Goal: Information Seeking & Learning: Learn about a topic

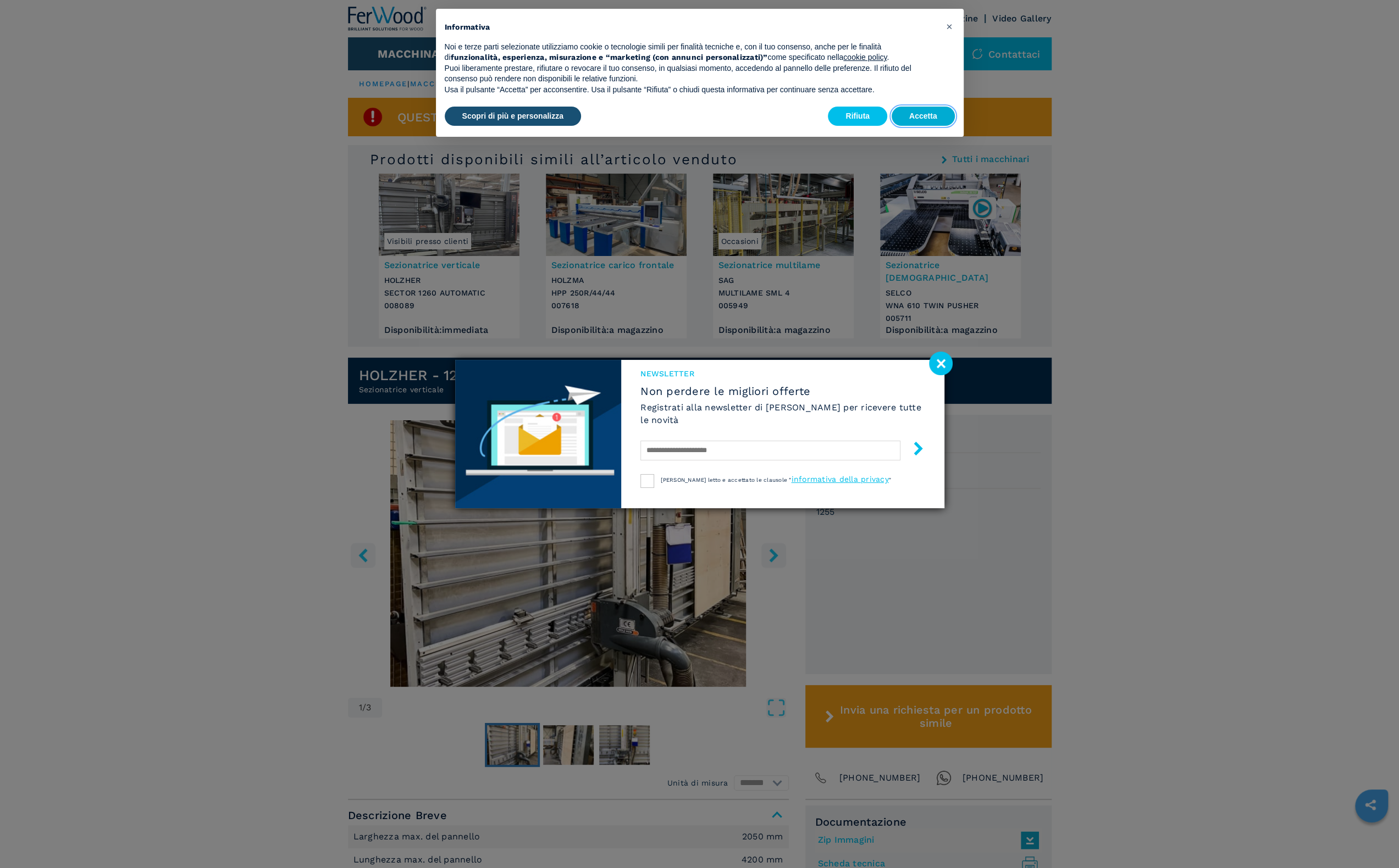
click at [921, 122] on button "Accetta" at bounding box center [924, 116] width 63 height 20
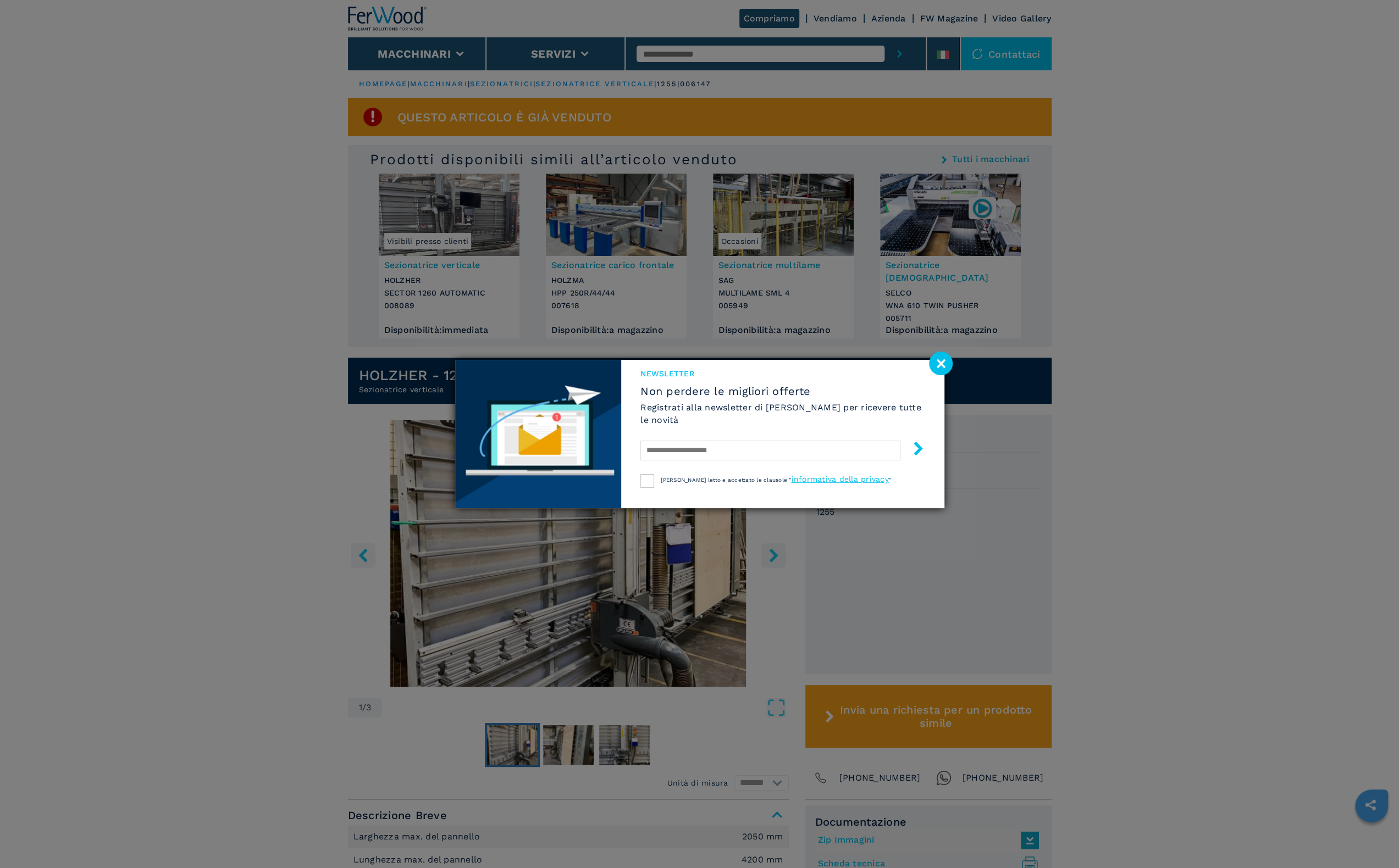
click at [940, 358] on image at bounding box center [941, 364] width 24 height 24
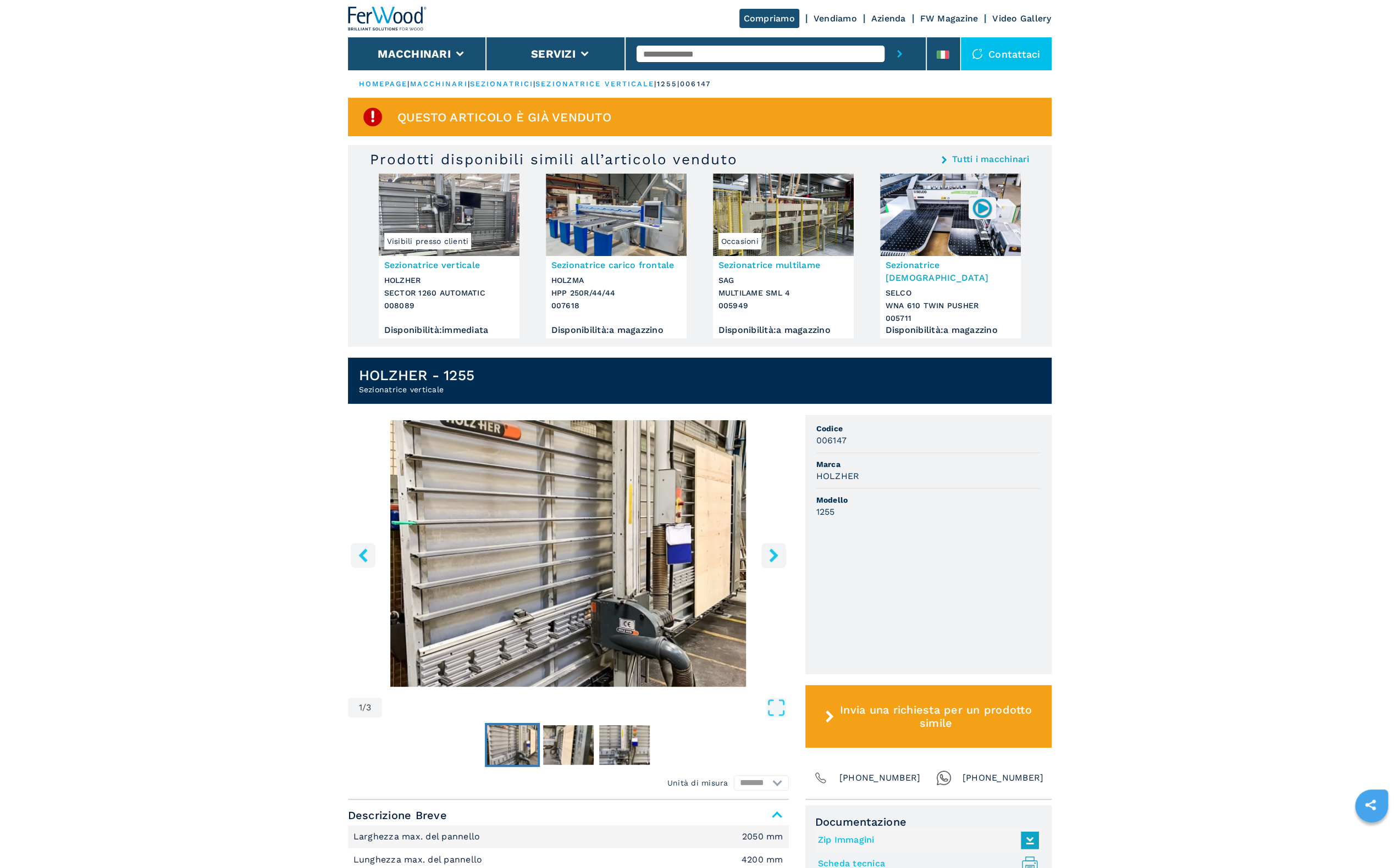
click at [773, 549] on icon "right-button" at bounding box center [773, 555] width 9 height 13
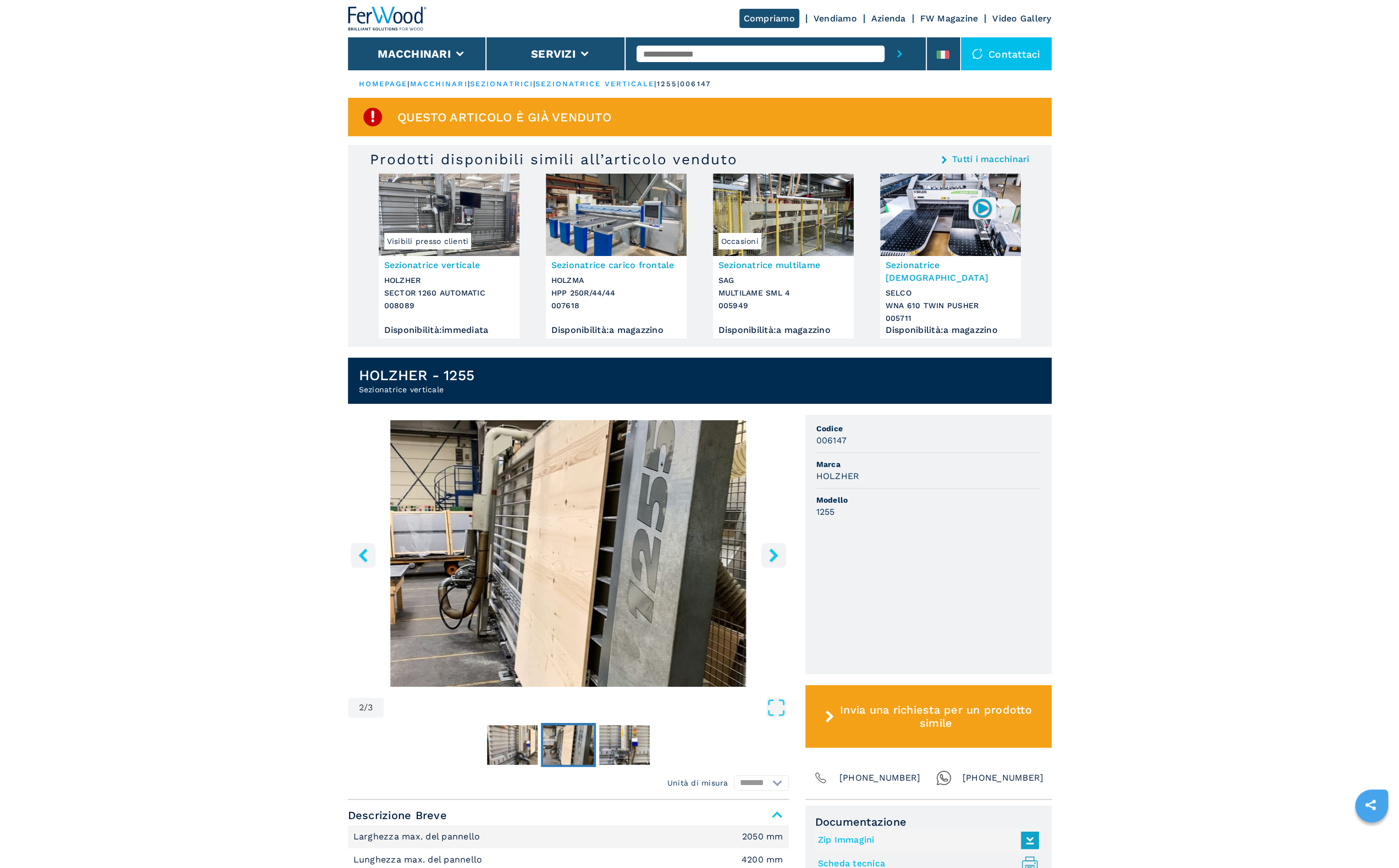
click at [774, 549] on icon "right-button" at bounding box center [773, 555] width 9 height 13
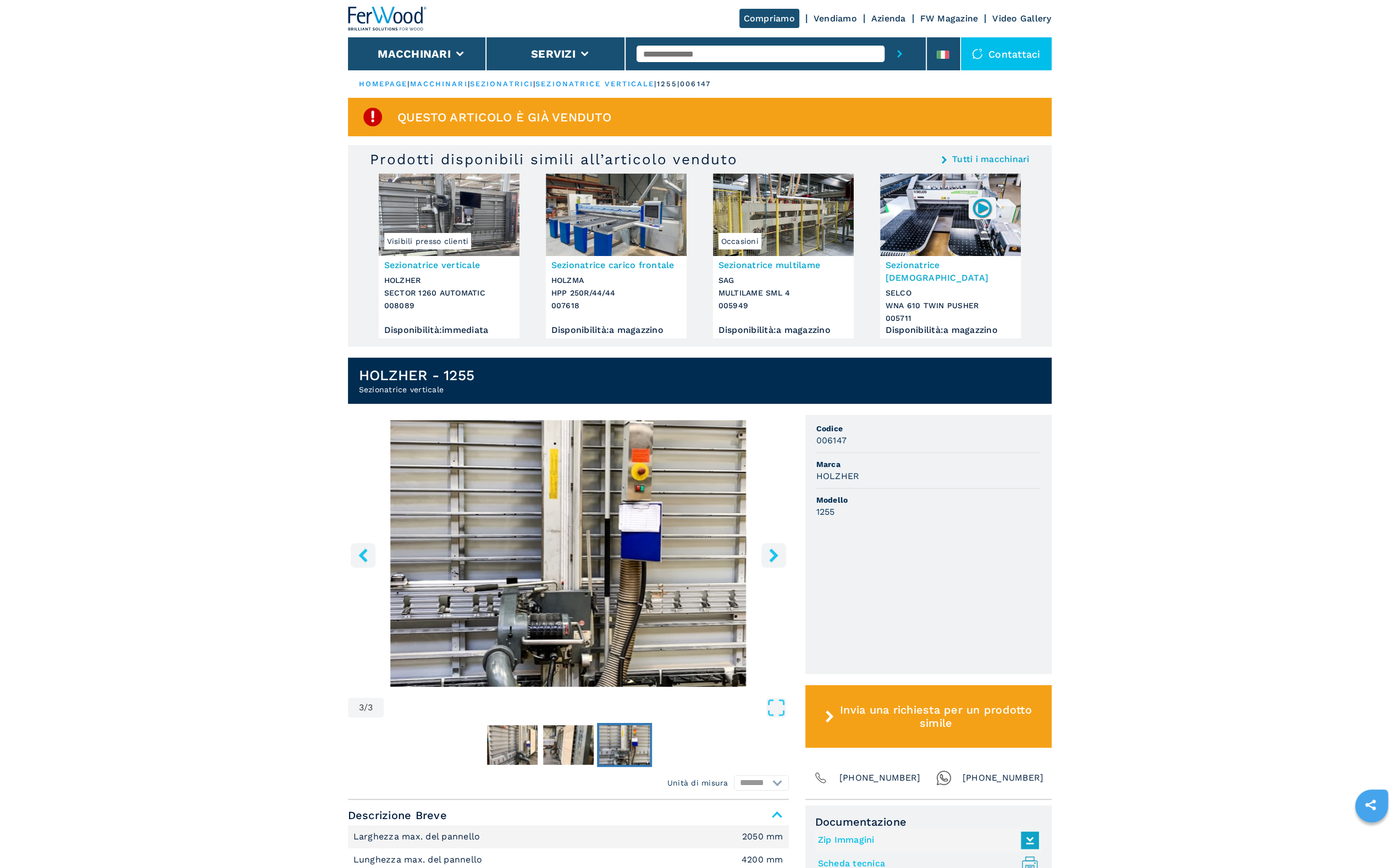
click at [775, 549] on icon "right-button" at bounding box center [773, 555] width 9 height 13
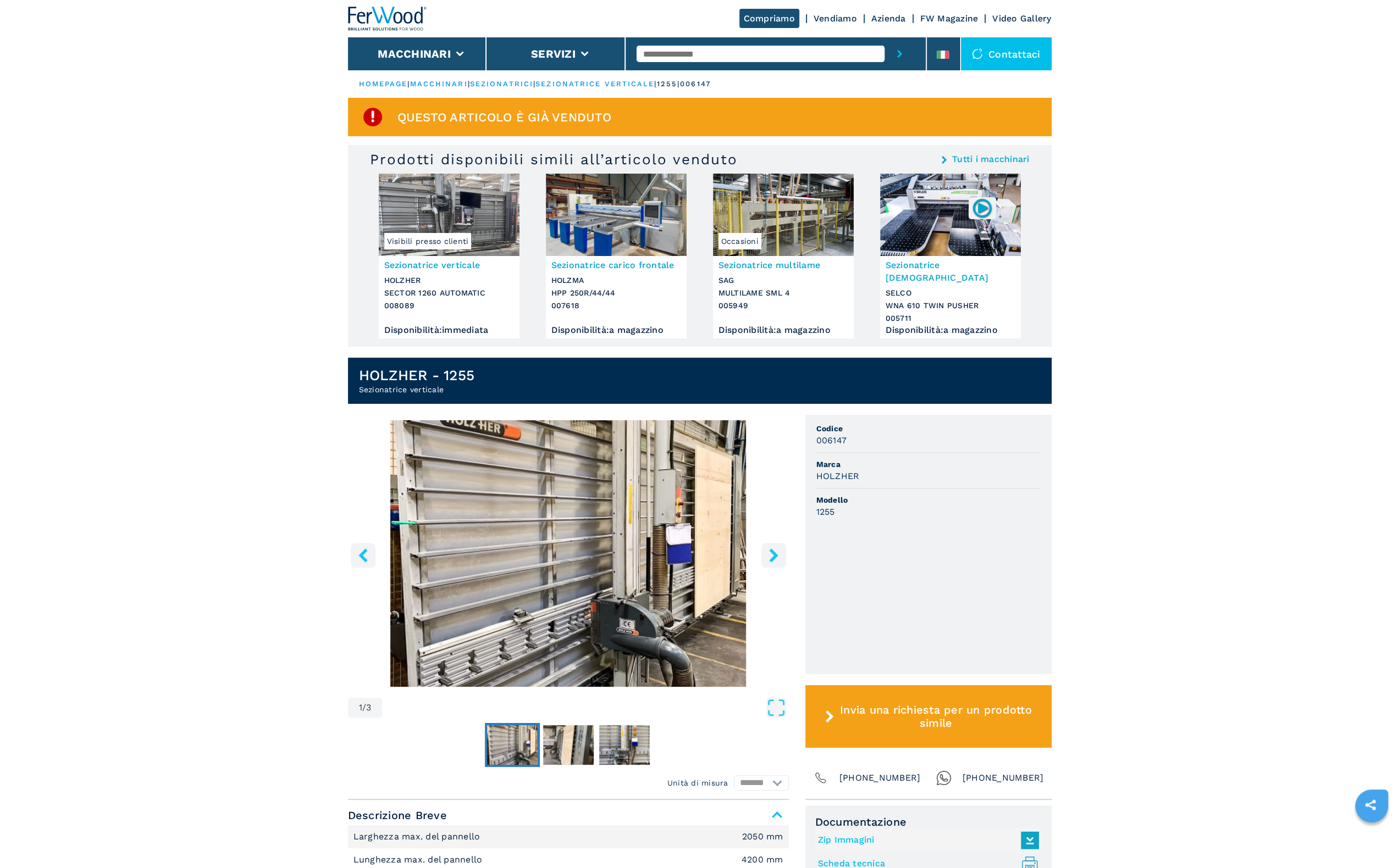
click at [775, 549] on icon "right-button" at bounding box center [773, 555] width 9 height 13
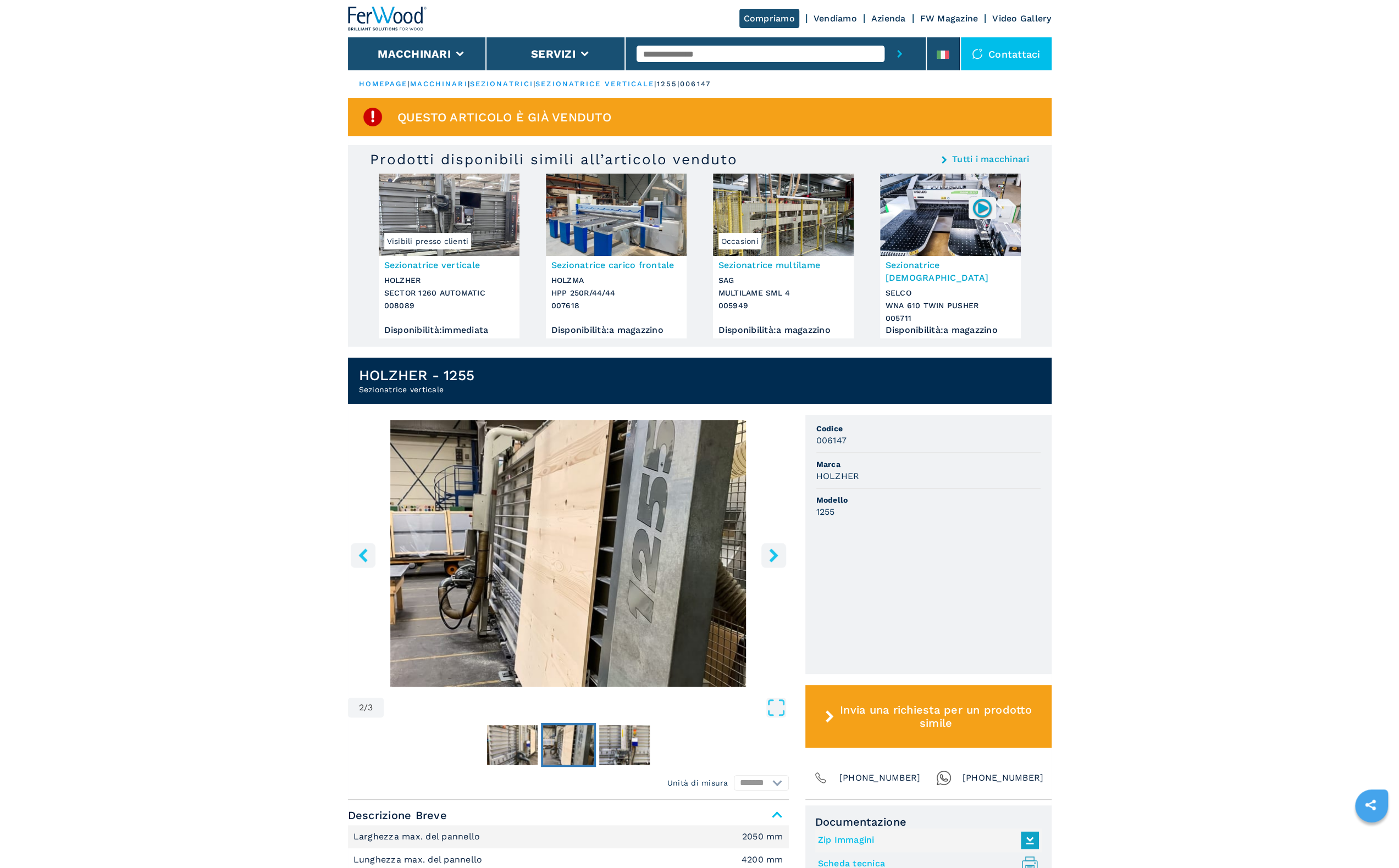
click at [768, 549] on icon "right-button" at bounding box center [773, 555] width 13 height 13
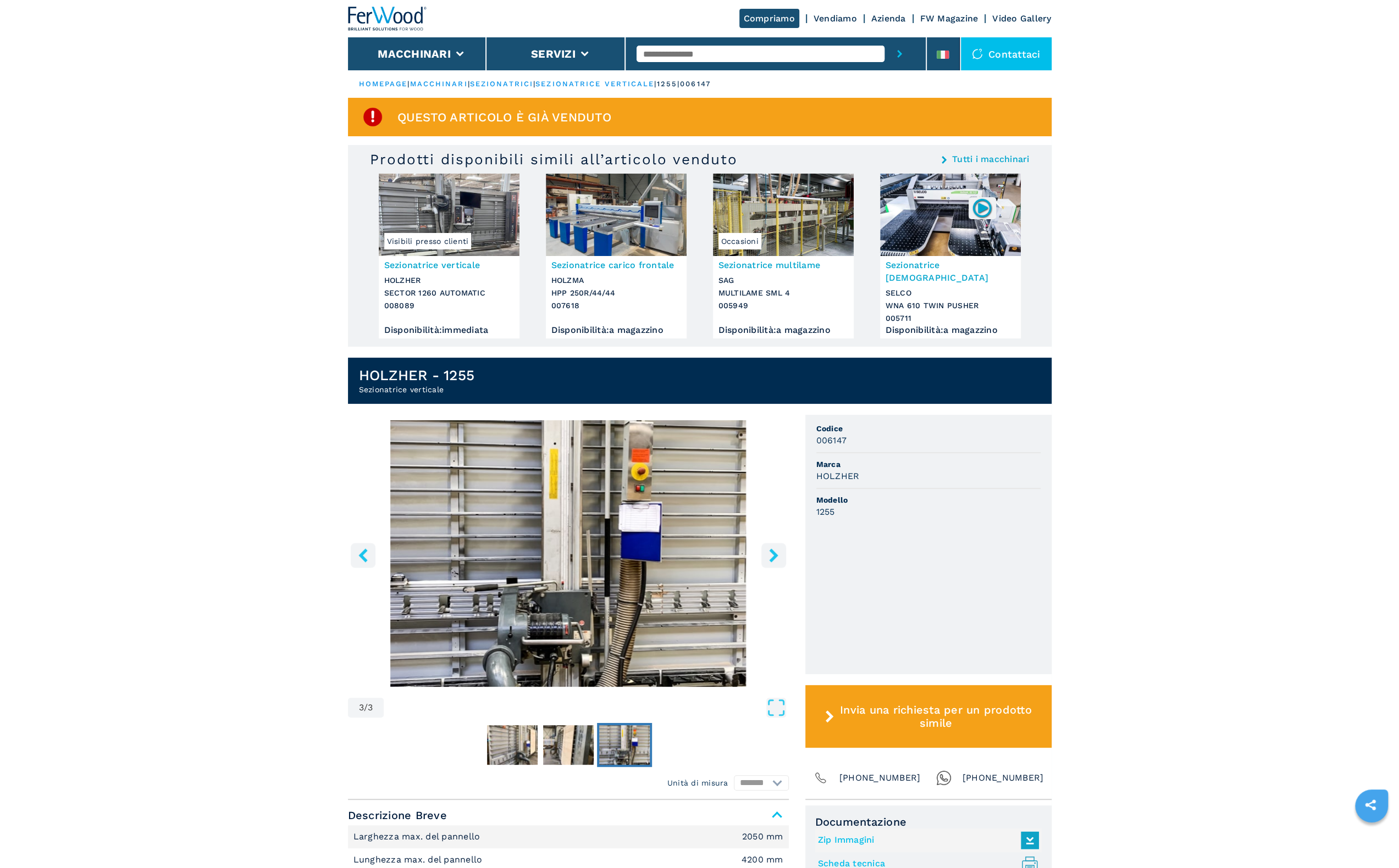
click at [769, 549] on icon "right-button" at bounding box center [773, 555] width 13 height 13
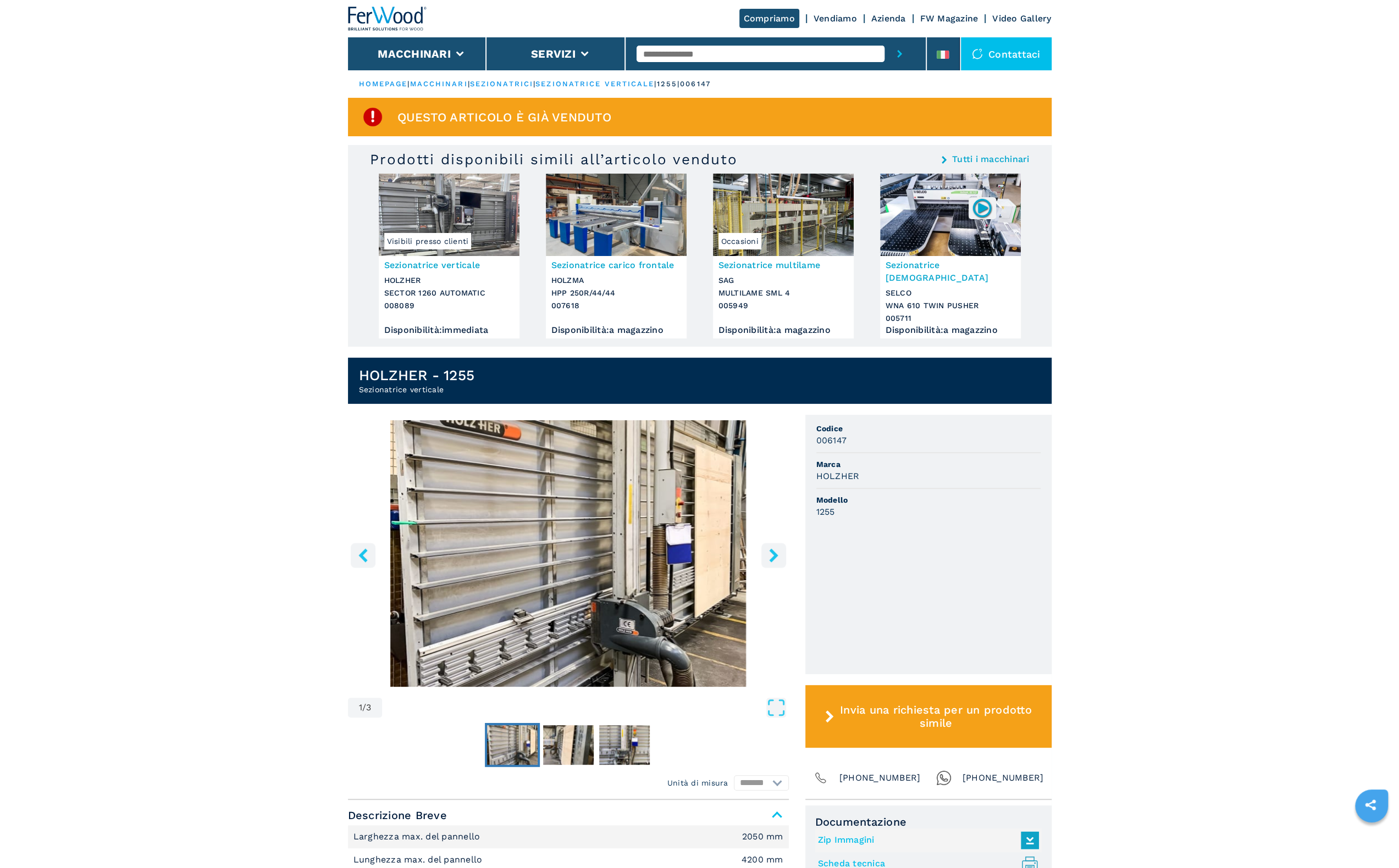
scroll to position [275, 0]
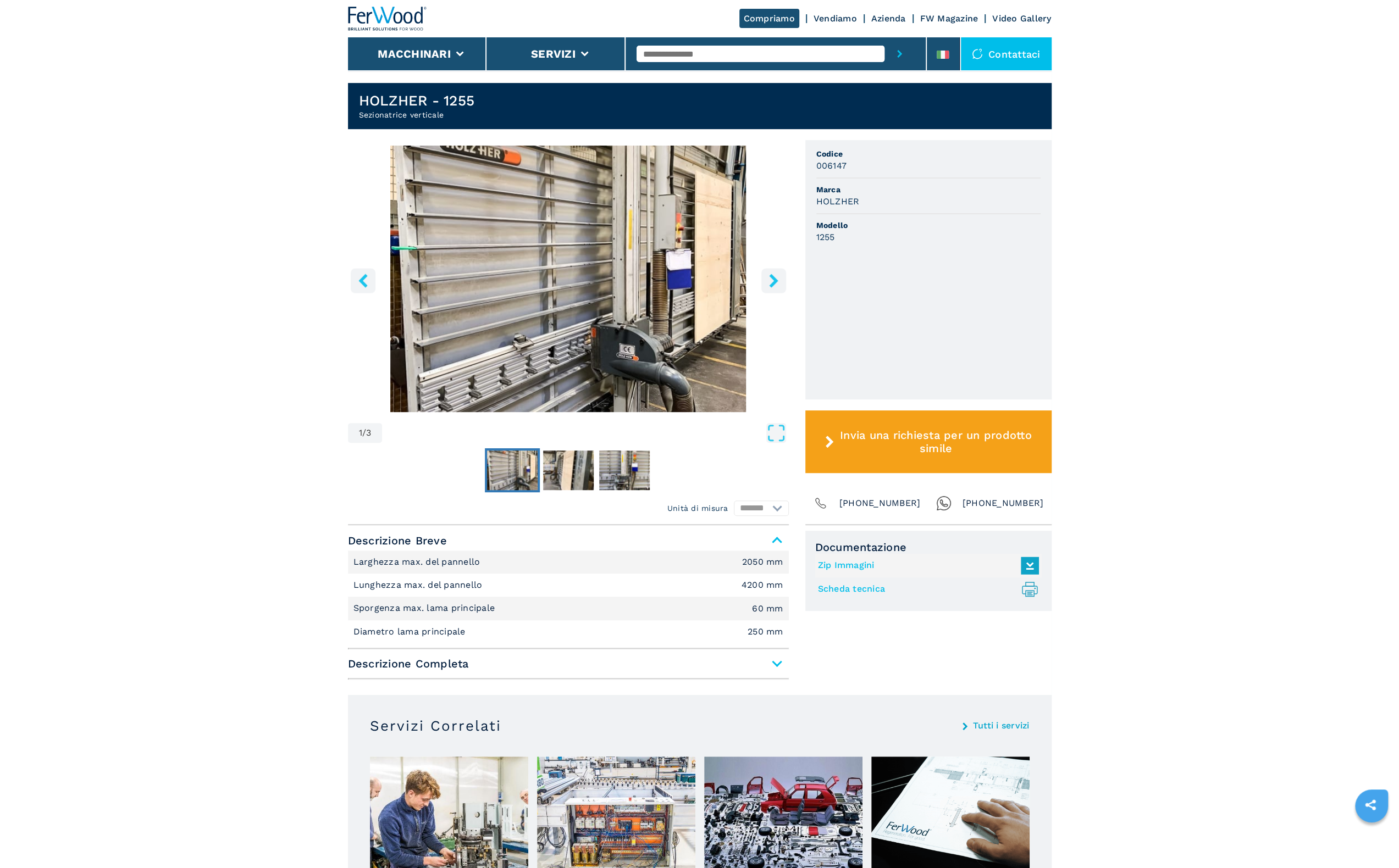
click at [751, 654] on span "Descrizione Completa" at bounding box center [569, 663] width 441 height 20
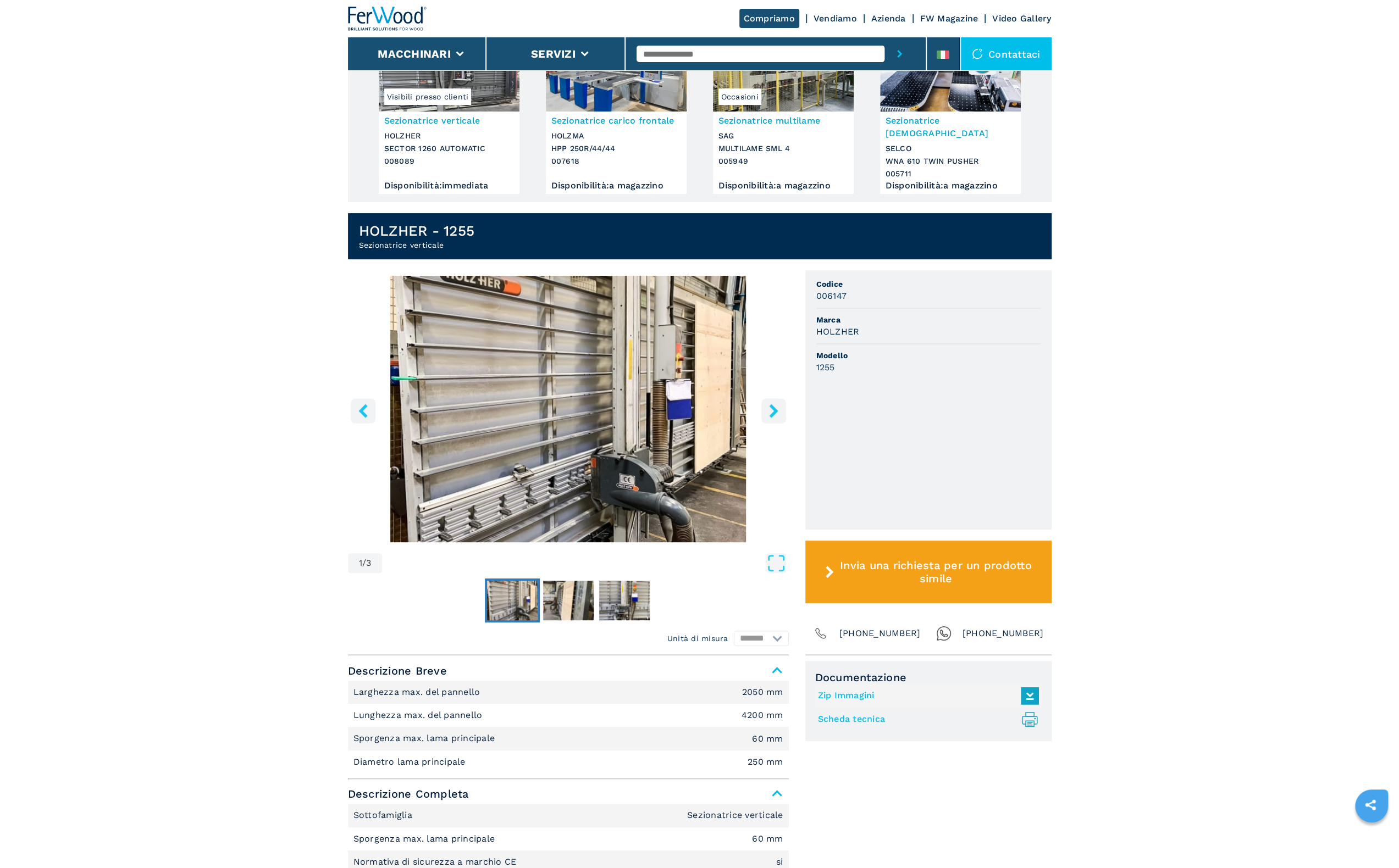
scroll to position [143, 0]
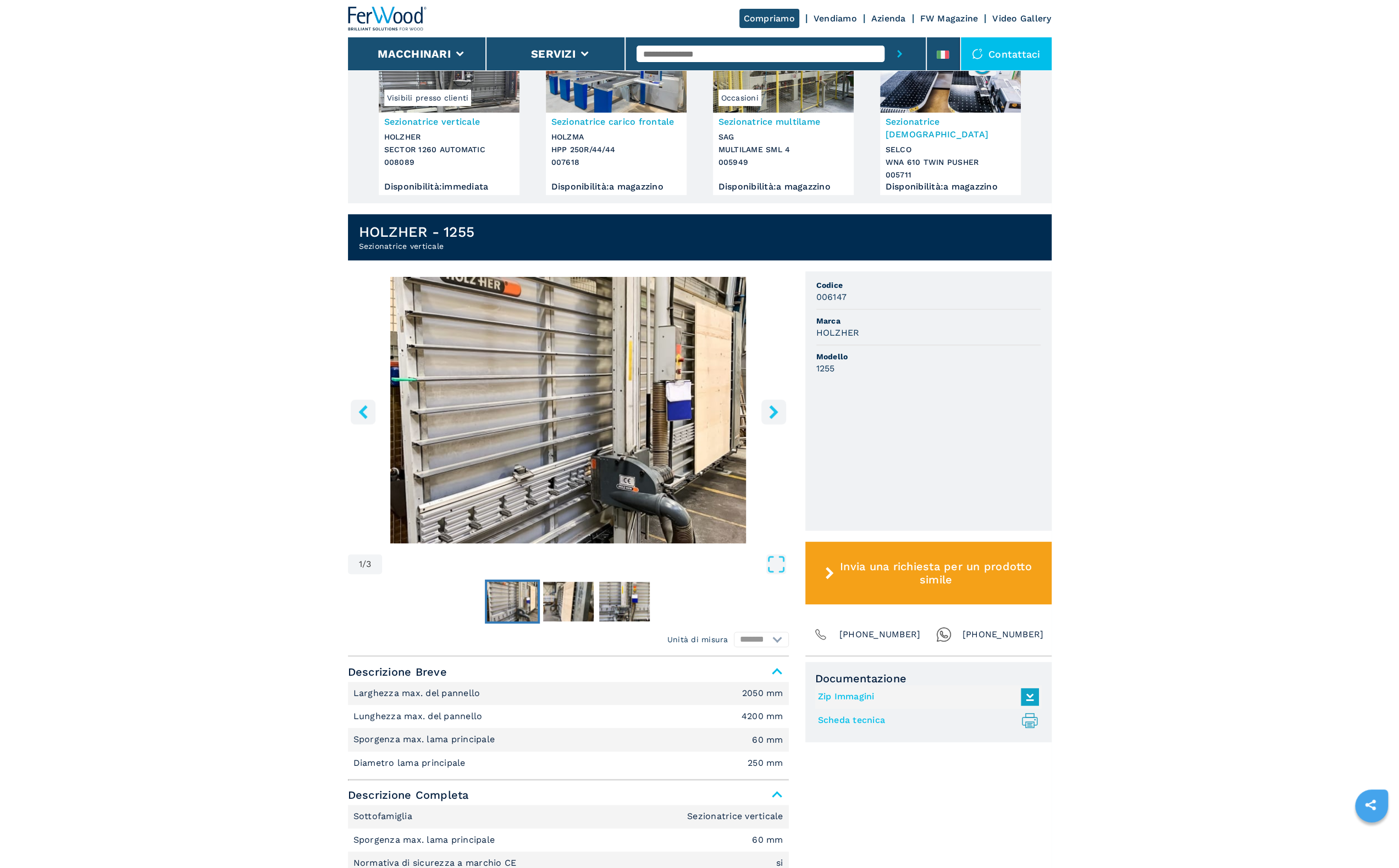
click at [993, 627] on span "[PHONE_NUMBER]" at bounding box center [1003, 634] width 81 height 15
click at [259, 590] on main "HOMEPAGE | macchinari | sezionatrici | sezionatrice verticale | 1255 | 006147 Q…" at bounding box center [699, 700] width 1399 height 1685
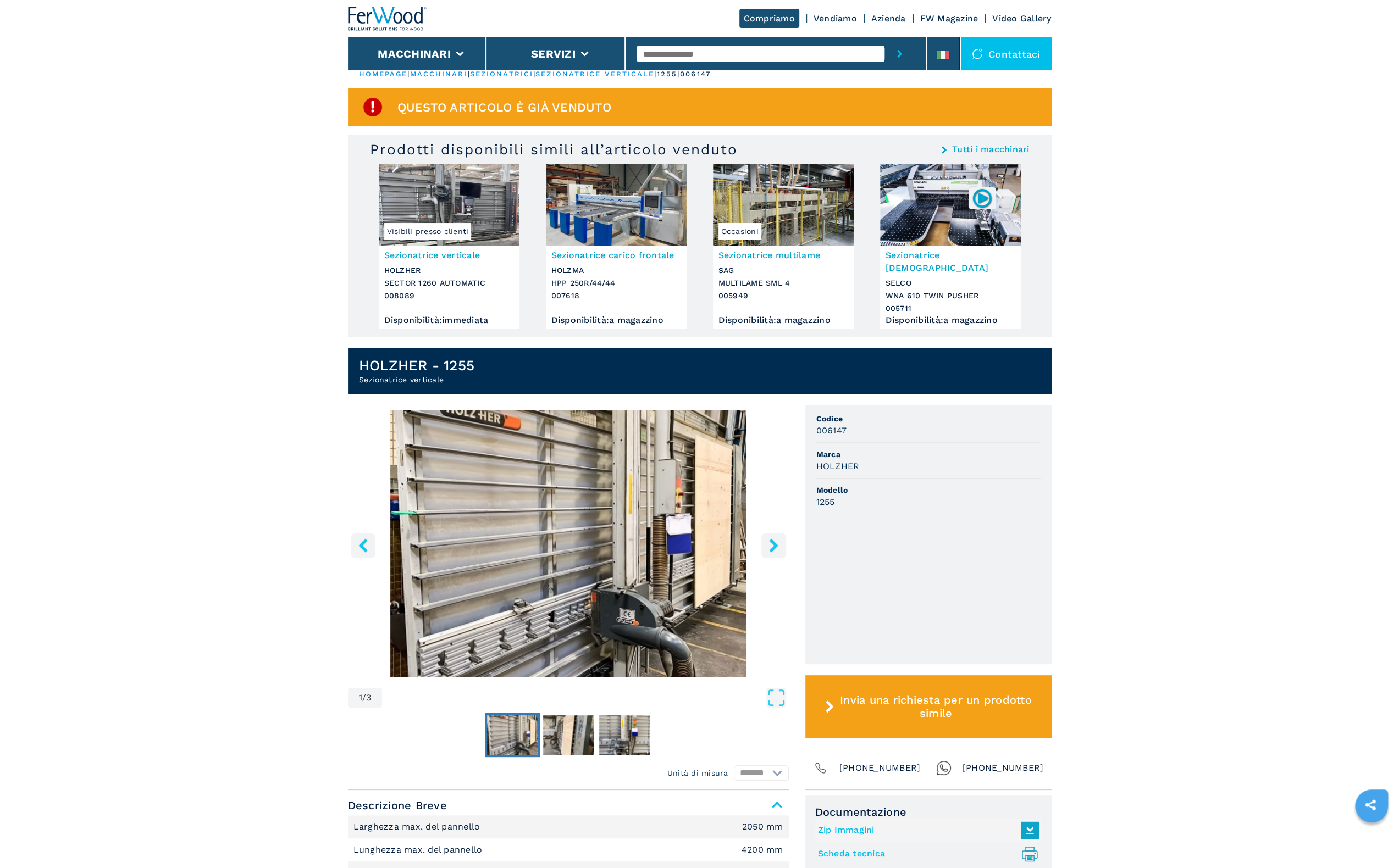
scroll to position [0, 0]
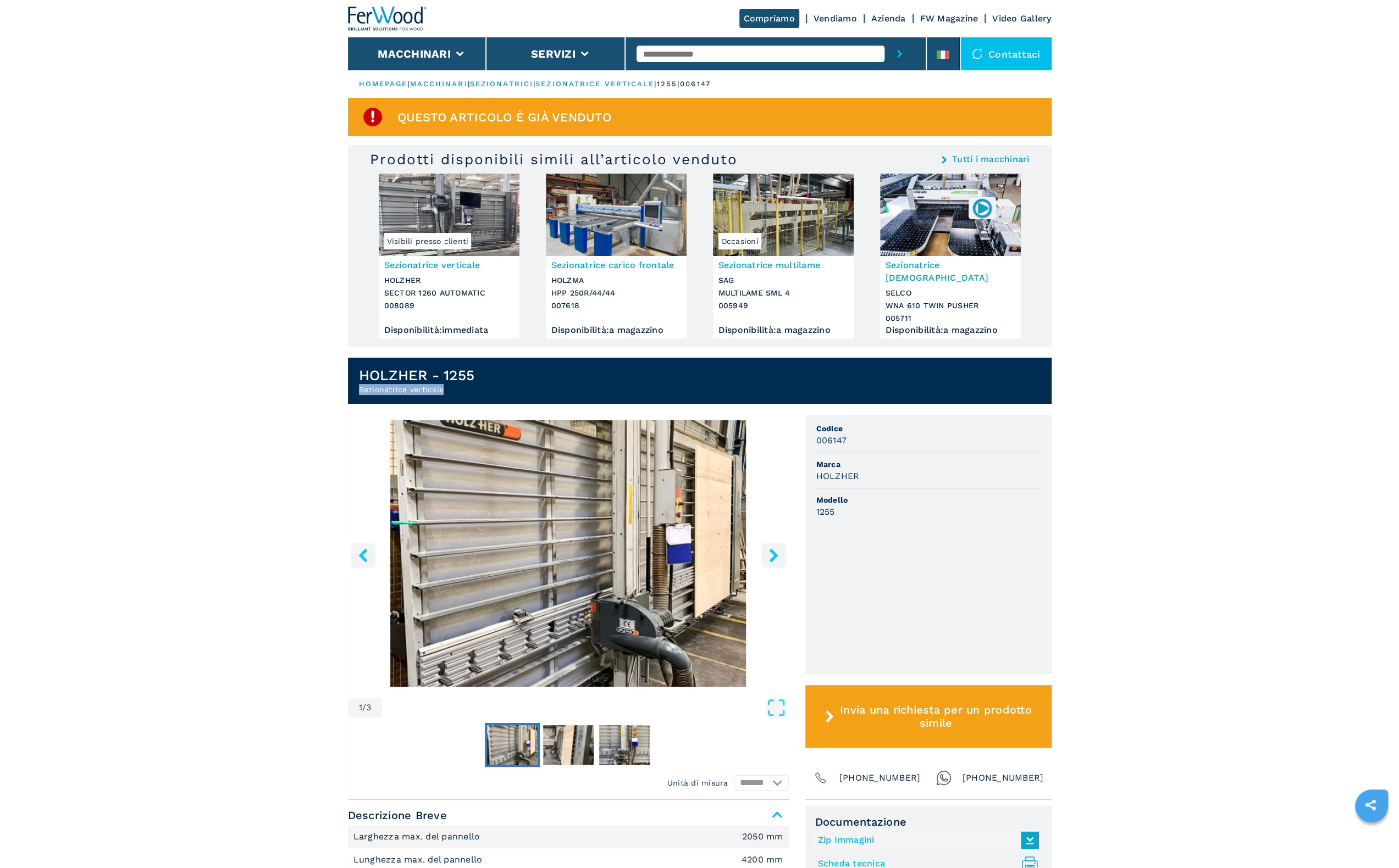
drag, startPoint x: 442, startPoint y: 376, endPoint x: 357, endPoint y: 376, distance: 85.0
click at [357, 376] on header "HOLZHER - 1255 Sezionatrice verticale" at bounding box center [700, 381] width 704 height 46
copy h2 "Sezionatrice verticale"
click at [491, 226] on img at bounding box center [449, 215] width 141 height 82
click at [460, 208] on img at bounding box center [449, 215] width 141 height 82
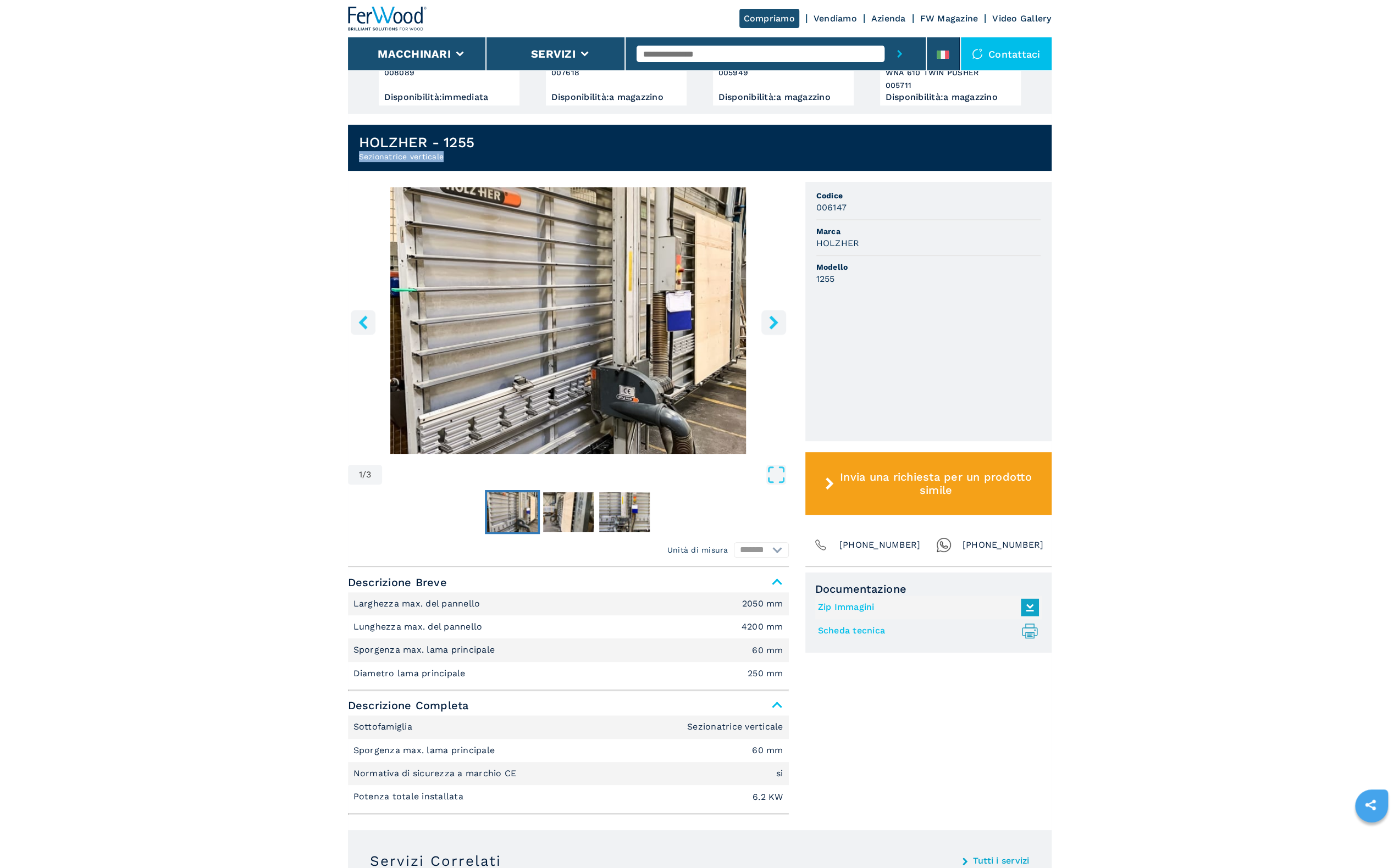
scroll to position [275, 0]
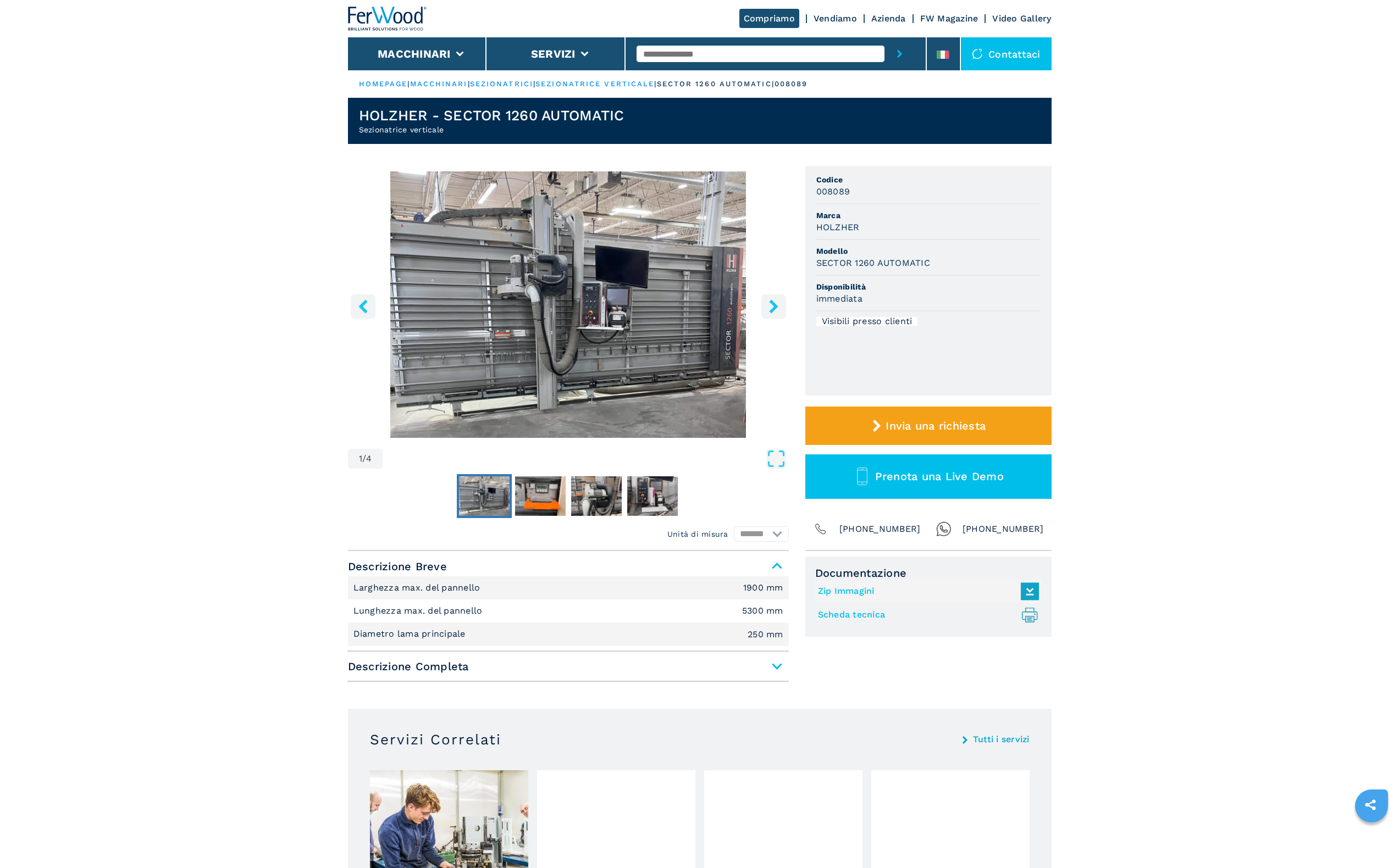
click at [251, 379] on main "HOMEPAGE | macchinari | sezionatrici | sezionatrice verticale | sector 1260 aut…" at bounding box center [699, 815] width 1399 height 1630
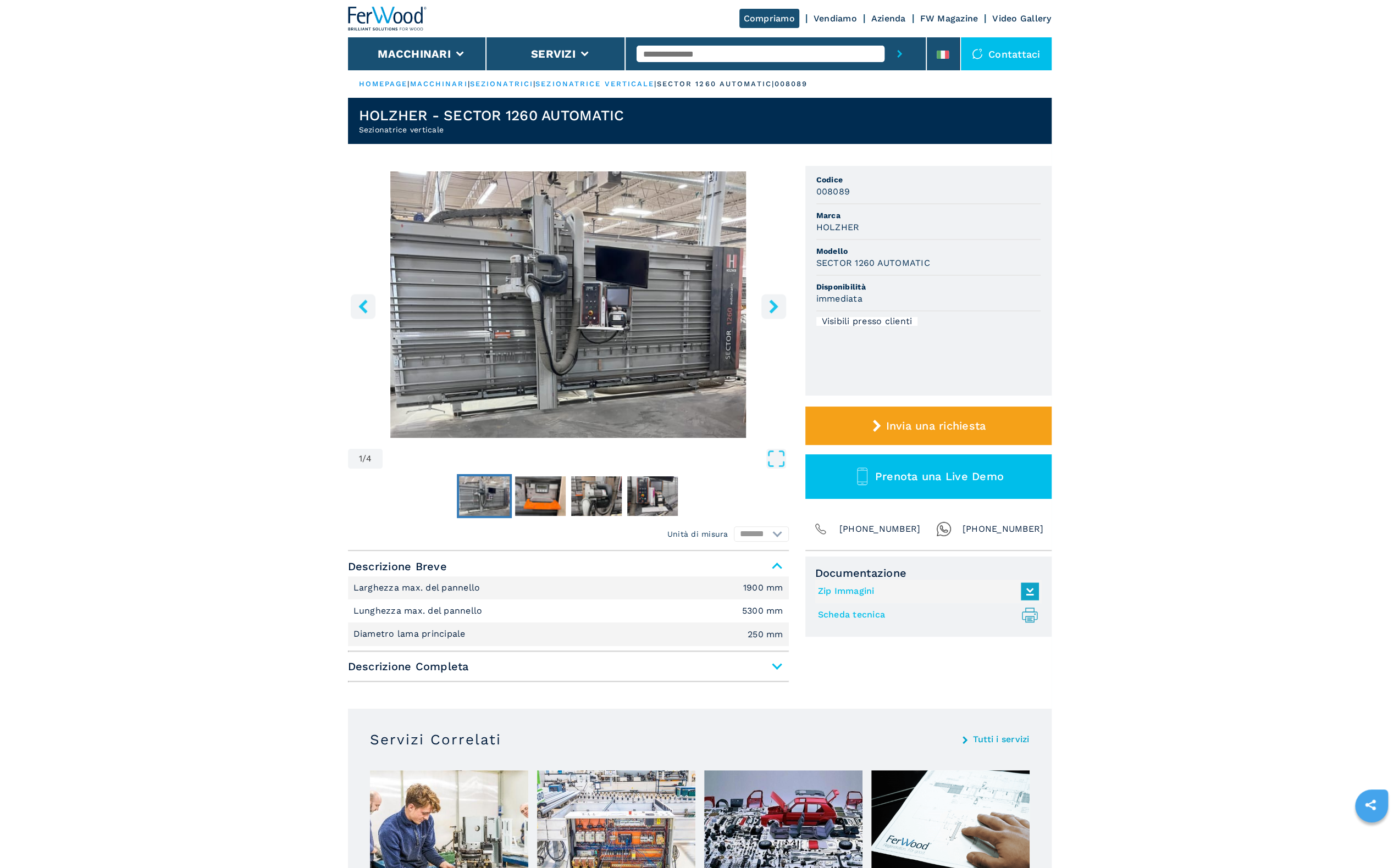
click at [700, 58] on input "text" at bounding box center [761, 54] width 248 height 17
click at [620, 85] on link "sezionatrice verticale" at bounding box center [595, 84] width 119 height 8
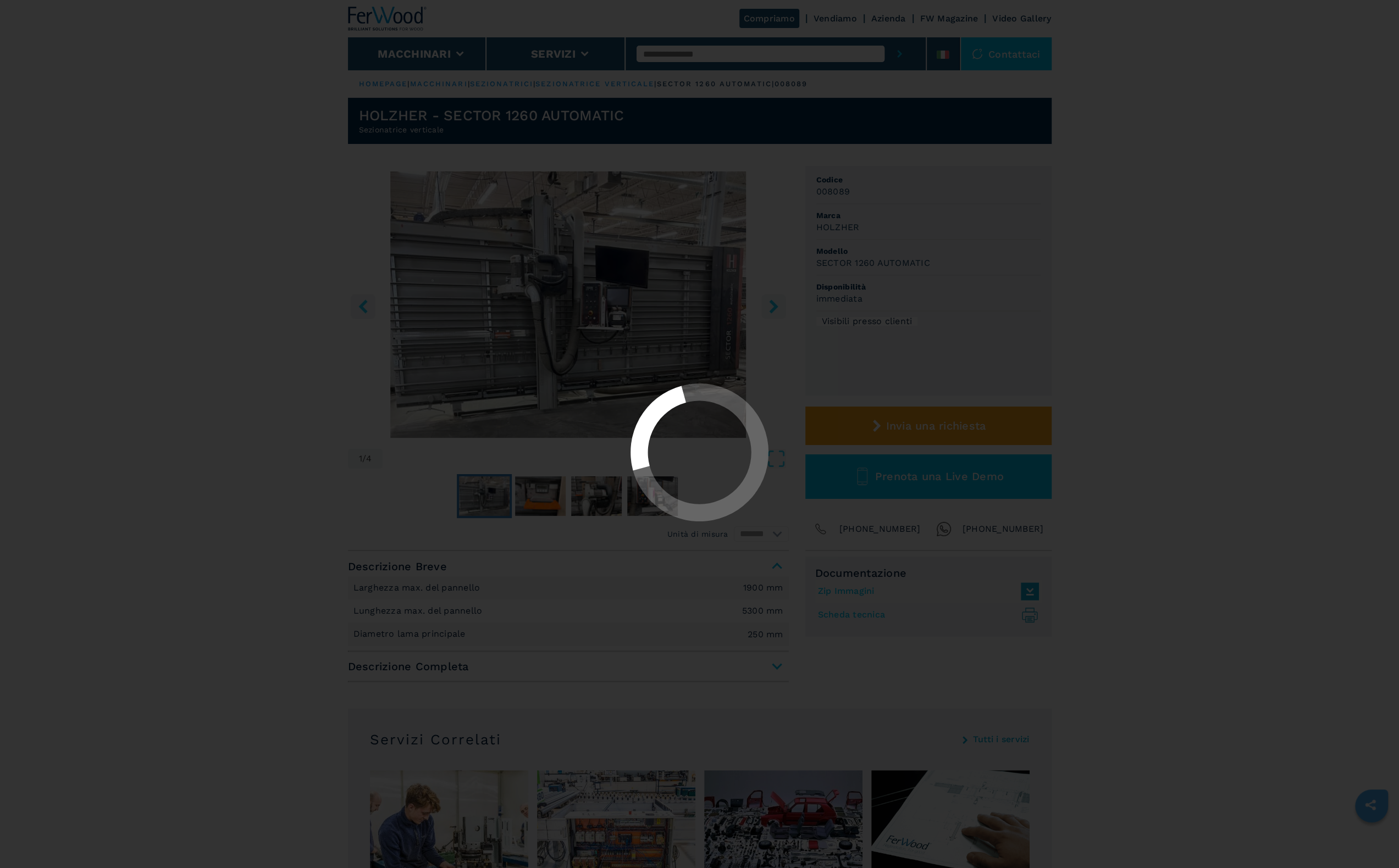
select select "**********"
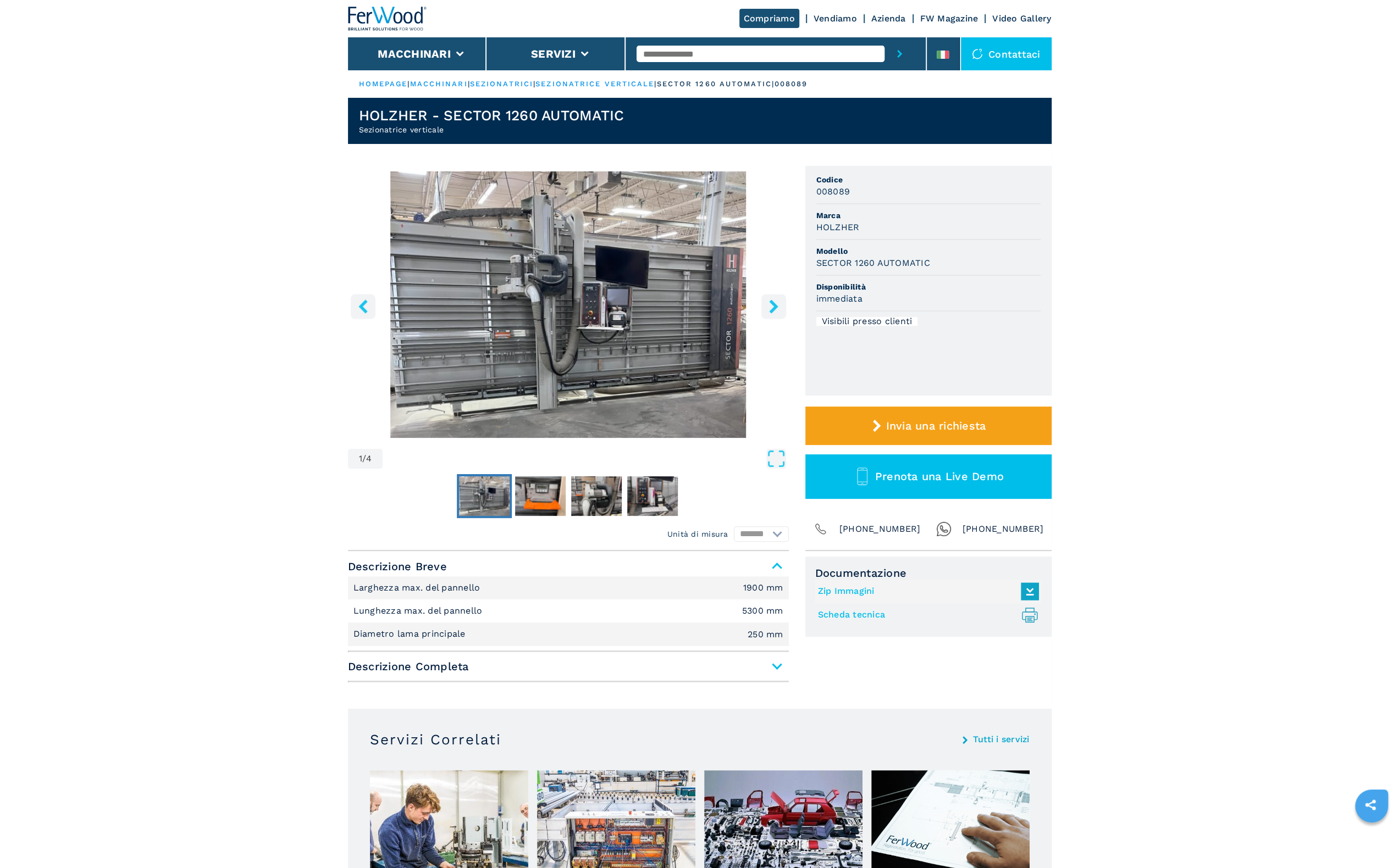
click at [523, 86] on link "sezionatrici" at bounding box center [501, 84] width 63 height 8
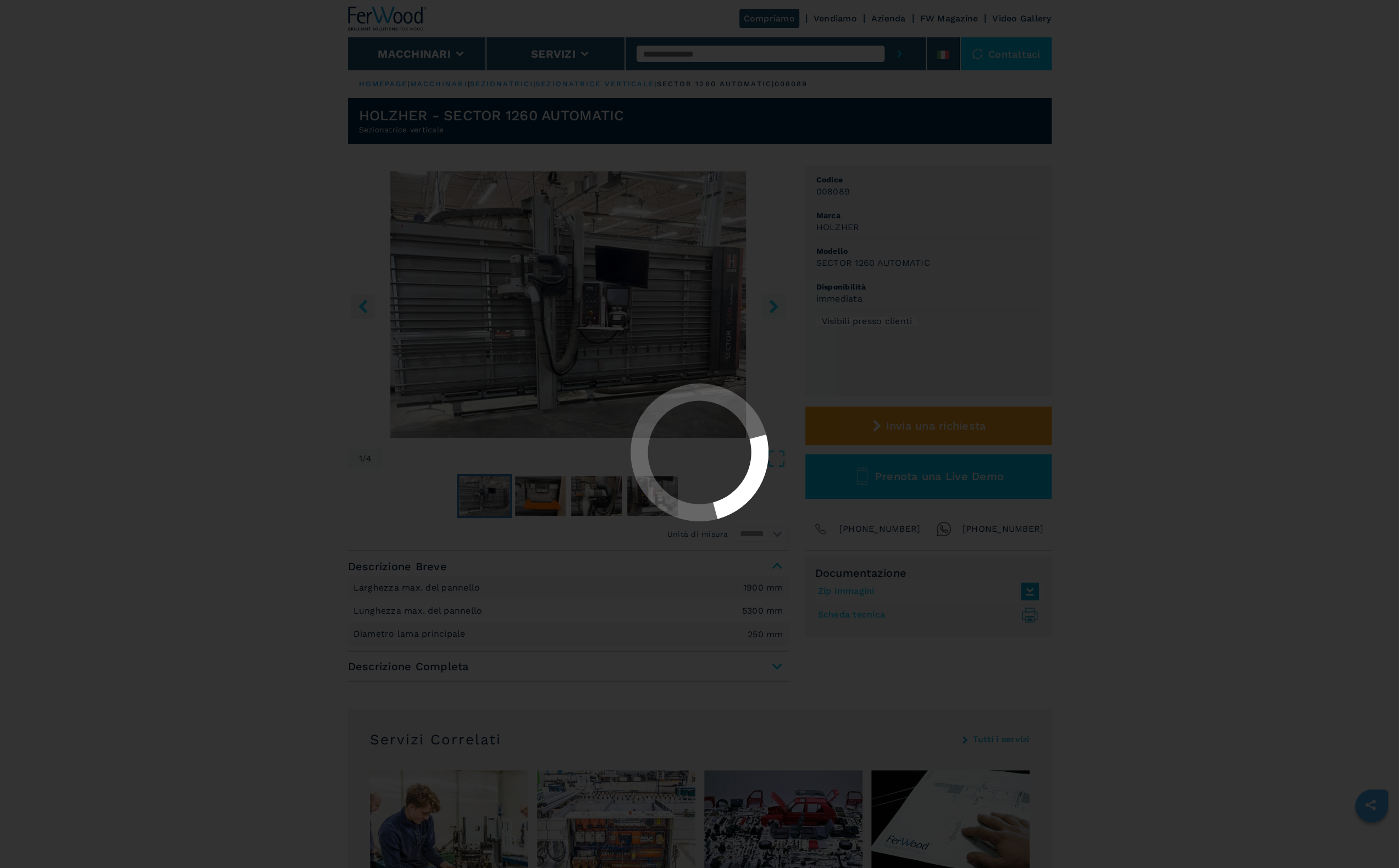
select select "**********"
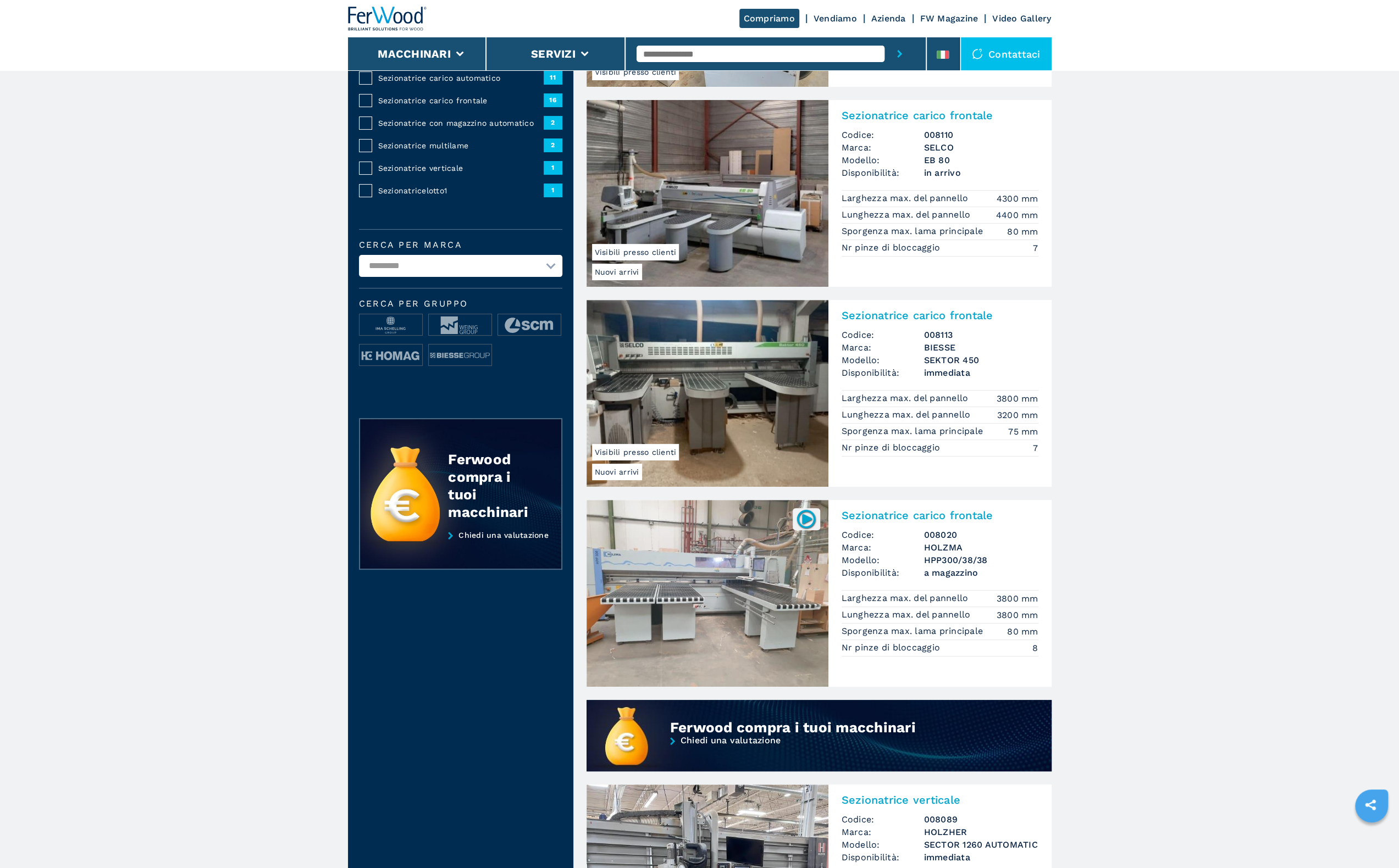
scroll to position [330, 0]
